Goal: Information Seeking & Learning: Find specific page/section

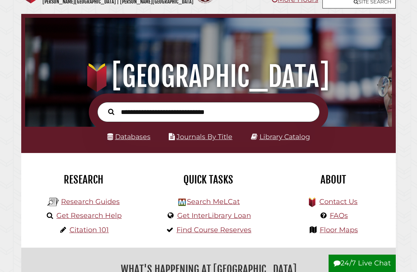
scroll to position [32, 0]
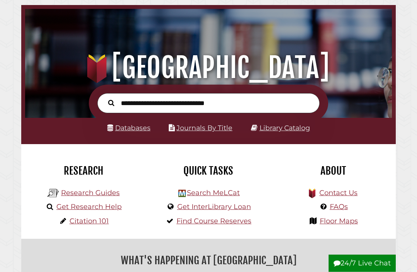
click at [136, 132] on link "Databases" at bounding box center [128, 128] width 43 height 8
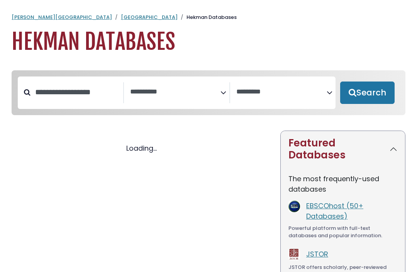
select select "Database Subject Filter"
select select "Database Vendors Filter"
select select "Database Subject Filter"
select select "Database Vendors Filter"
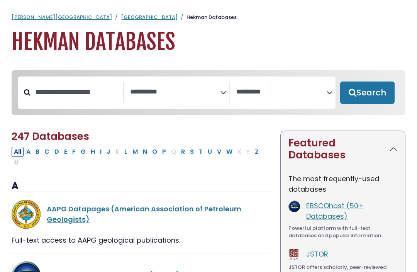
click at [48, 153] on button "C" at bounding box center [47, 152] width 10 height 10
select select "Database Subject Filter"
select select "Database Vendors Filter"
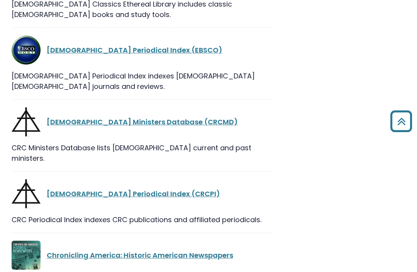
scroll to position [1088, 0]
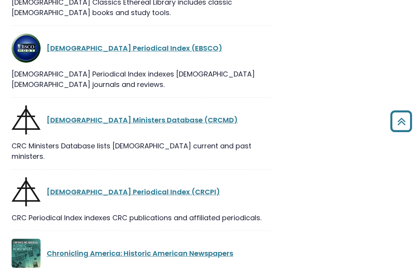
click at [172, 115] on link "[DEMOGRAPHIC_DATA] Ministers Database (CRCMD)" at bounding box center [142, 120] width 191 height 10
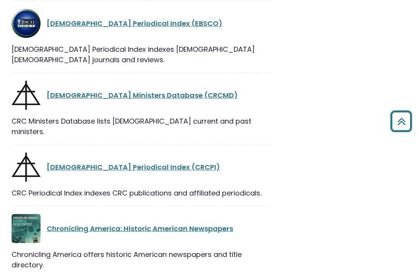
scroll to position [1113, 0]
